Goal: Task Accomplishment & Management: Manage account settings

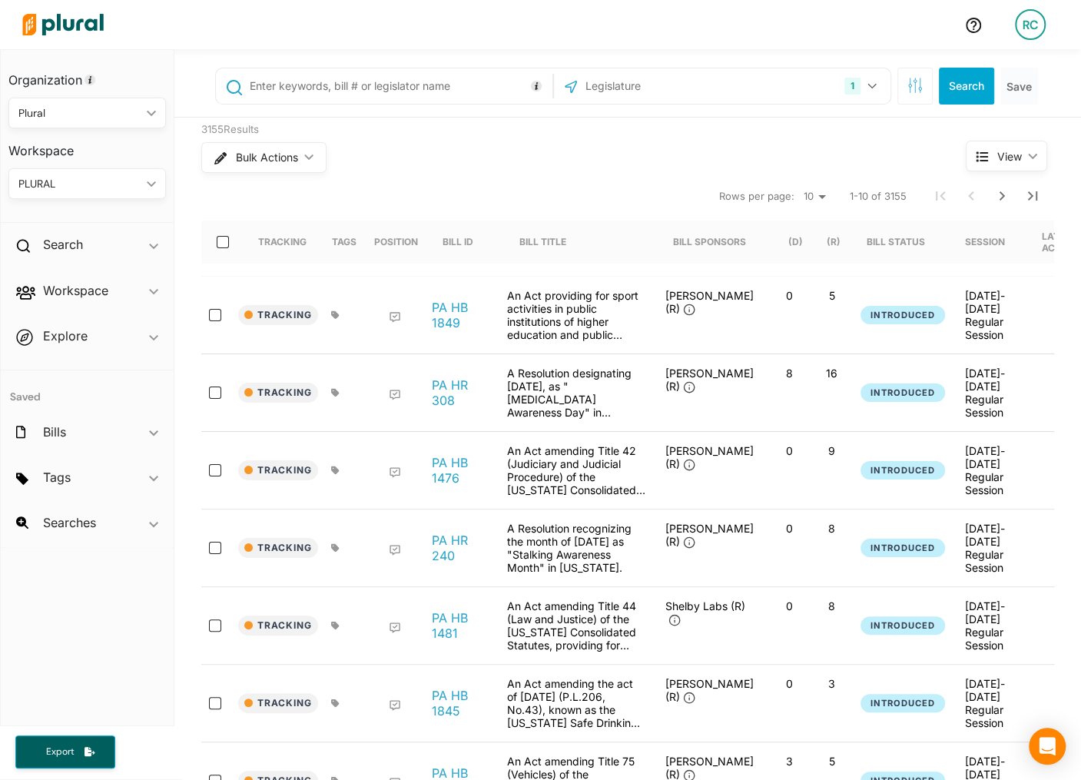
click at [1044, 28] on div "RC" at bounding box center [1030, 24] width 31 height 31
click at [1015, 102] on link "Account Settings" at bounding box center [989, 107] width 134 height 38
select select "NY"
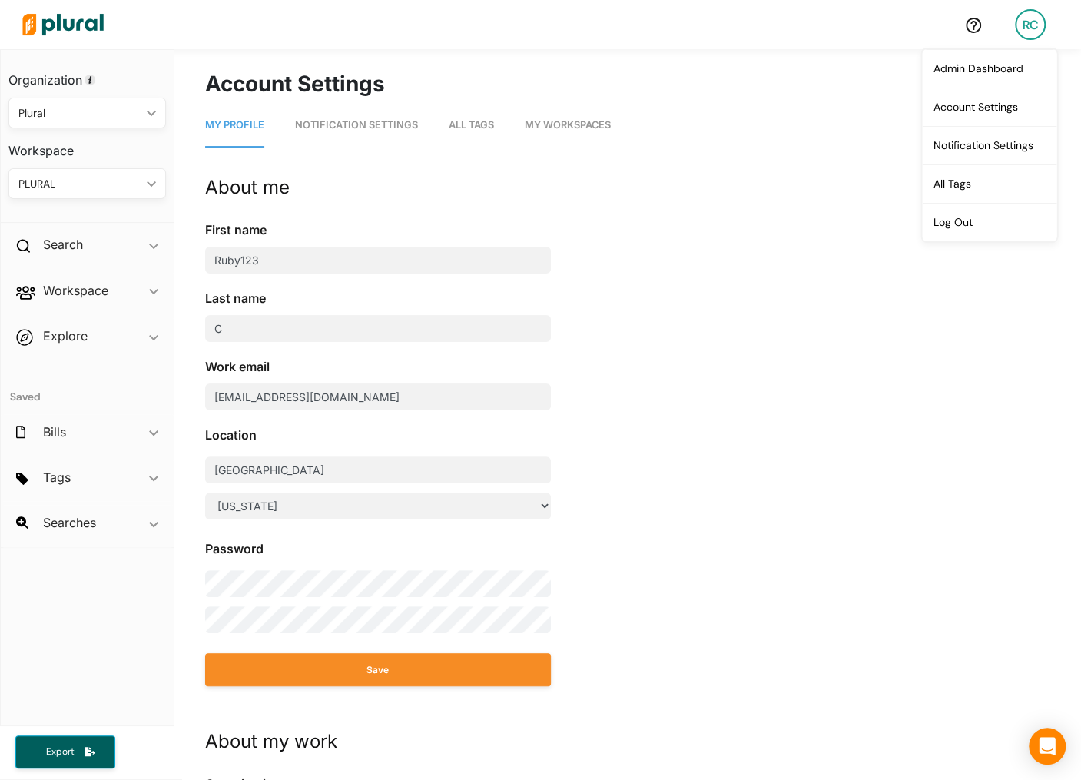
click at [392, 134] on link "Notification Settings" at bounding box center [356, 126] width 123 height 44
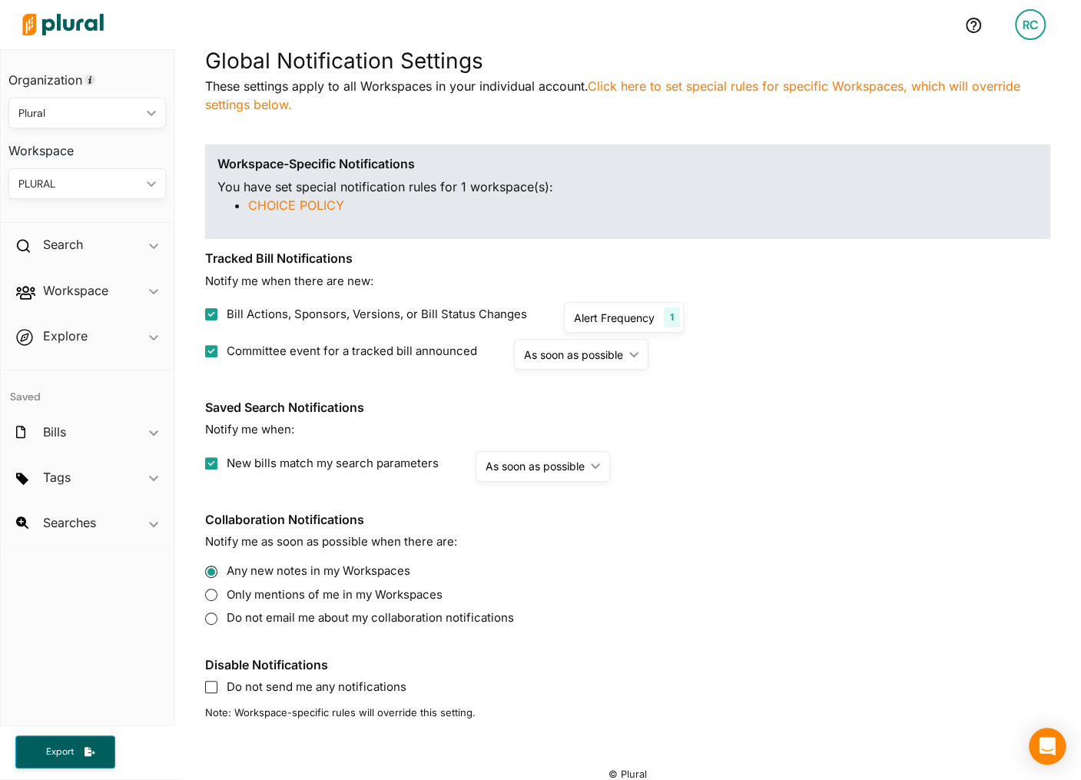
scroll to position [141, 0]
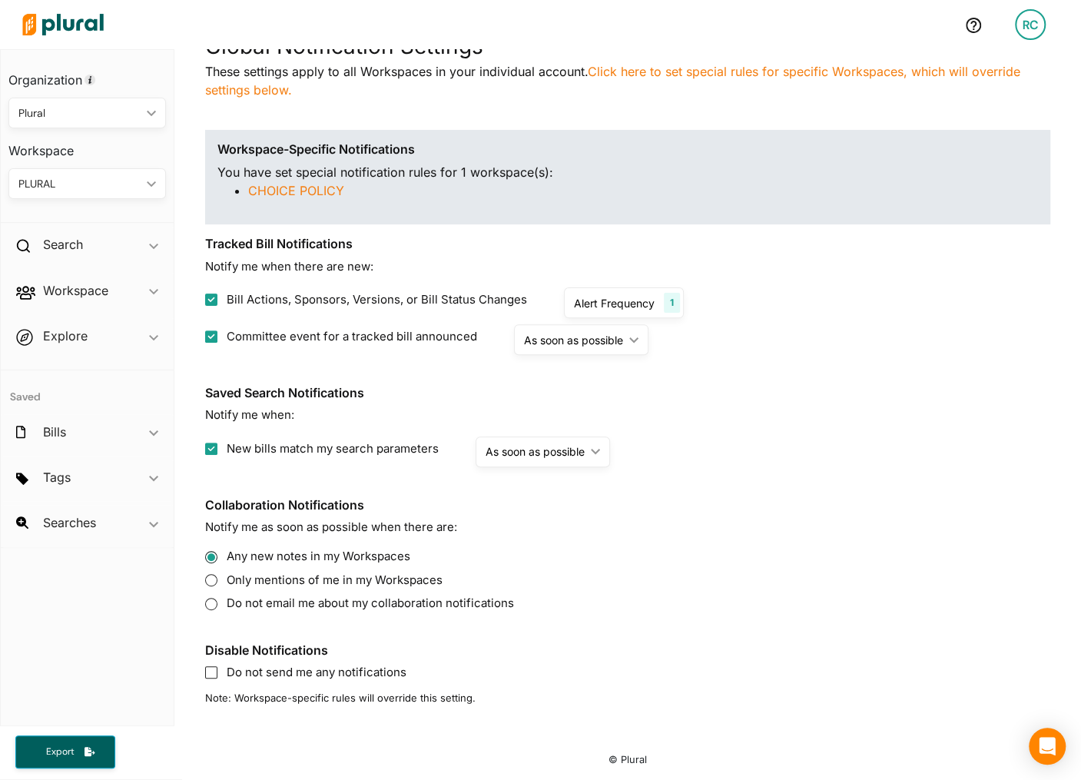
click at [215, 296] on input "Bill Actions, Sponsors, Versions, or Bill Status Changes" at bounding box center [211, 299] width 12 height 12
click at [217, 300] on label "Bill Actions, Sponsors, Versions, or Bill Status Changes" at bounding box center [366, 300] width 322 height 18
click at [217, 300] on input "Bill Actions, Sponsors, Versions, or Bill Status Changes" at bounding box center [211, 299] width 12 height 12
checkbox input "true"
click at [208, 337] on input "Committee event for a tracked bill announced" at bounding box center [211, 336] width 12 height 12
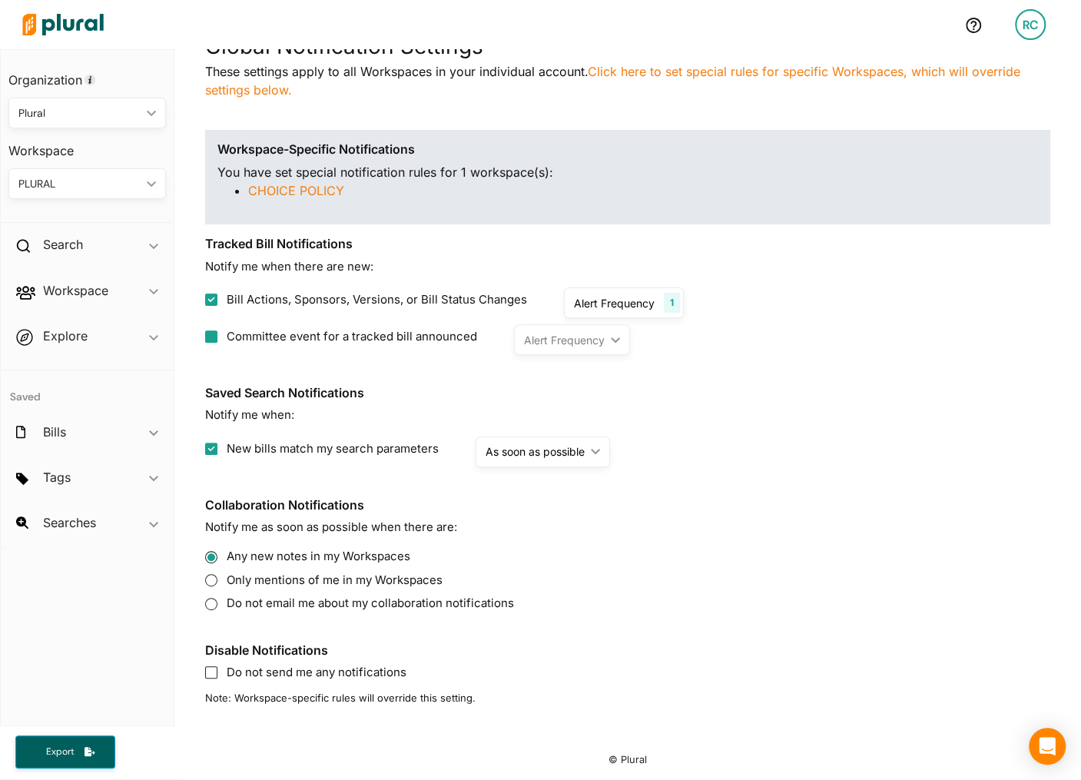
click at [214, 340] on input "Committee event for a tracked bill announced" at bounding box center [211, 336] width 12 height 12
checkbox input "true"
click at [639, 300] on div "Alert Frequency" at bounding box center [614, 303] width 81 height 16
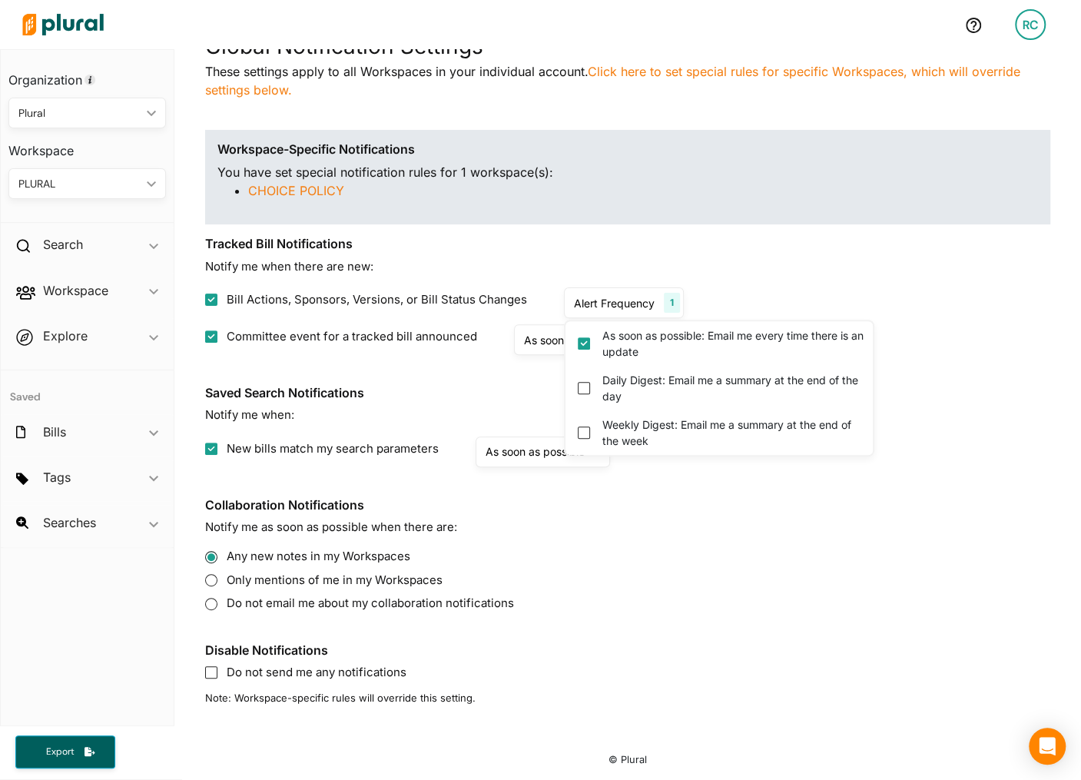
click at [458, 386] on h3 "Saved Search Notifications" at bounding box center [627, 393] width 845 height 15
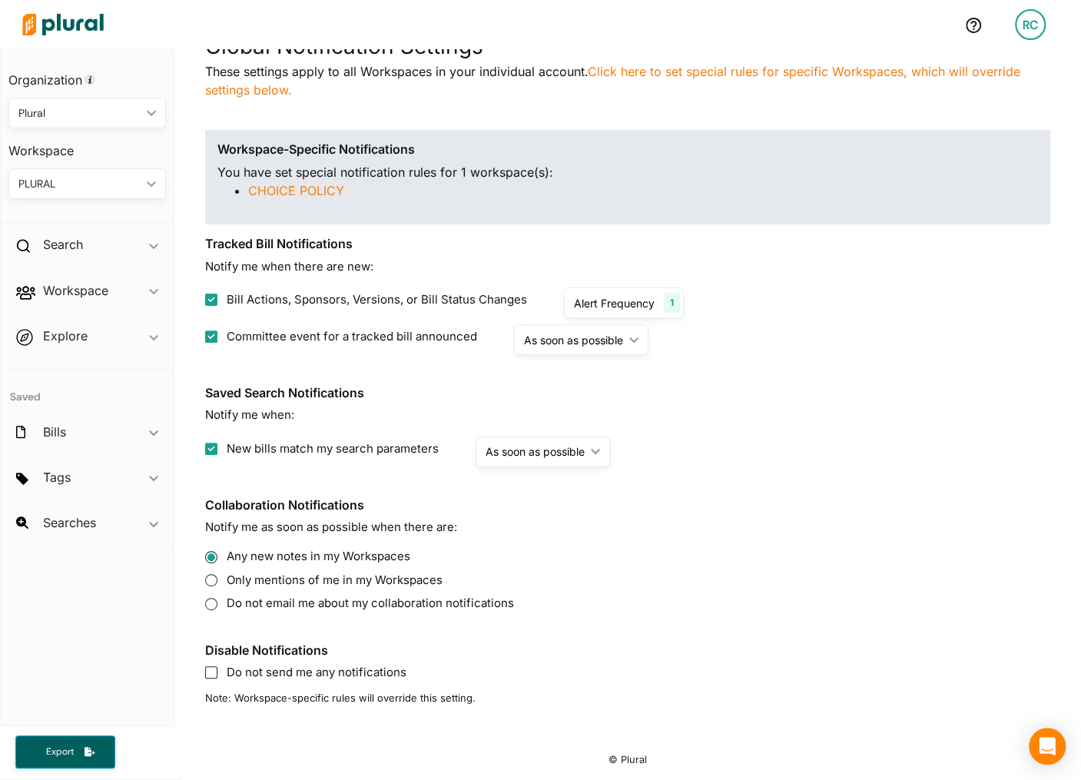
click at [560, 452] on div "As soon as possible" at bounding box center [534, 451] width 99 height 16
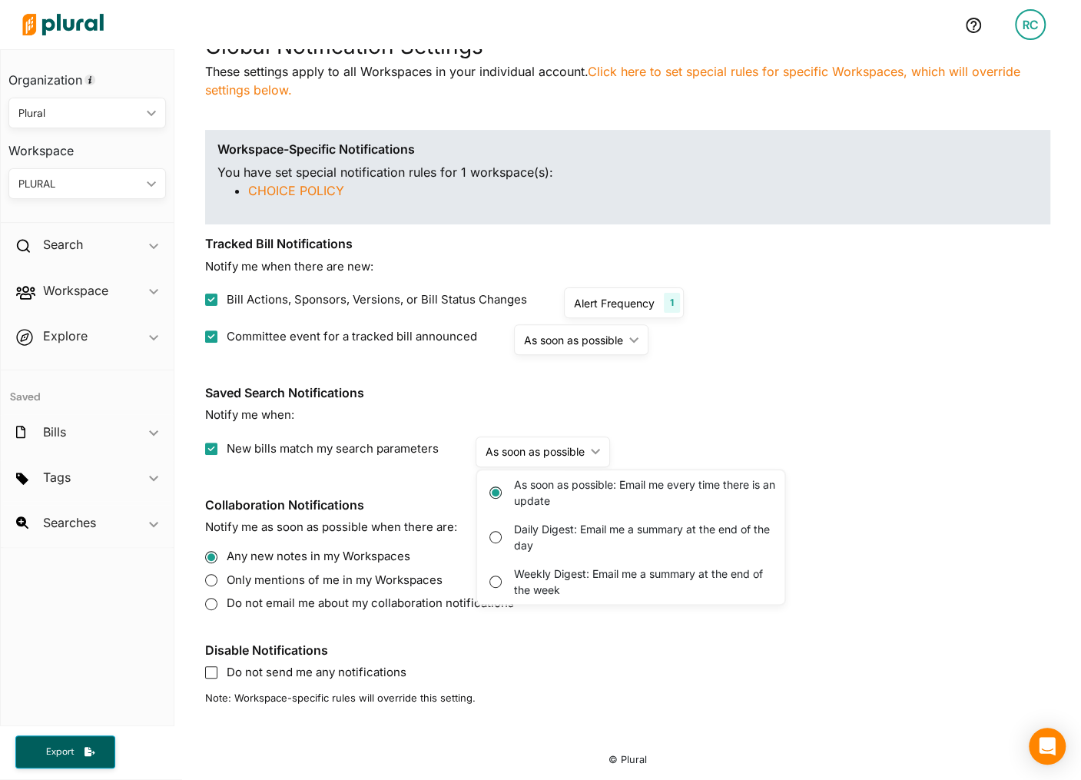
click at [560, 452] on div "As soon as possible" at bounding box center [534, 451] width 99 height 16
